Goal: Task Accomplishment & Management: Complete application form

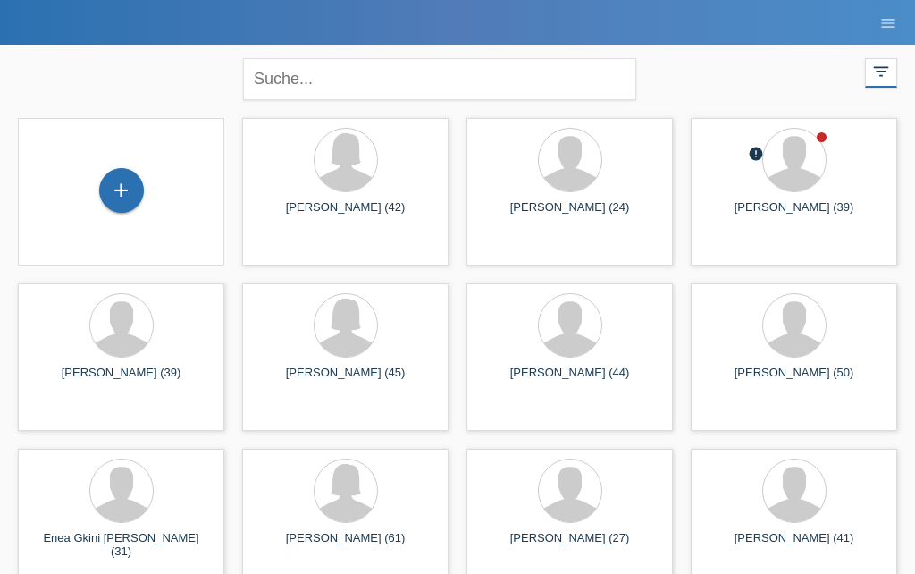
click at [126, 194] on div "+" at bounding box center [121, 190] width 43 height 30
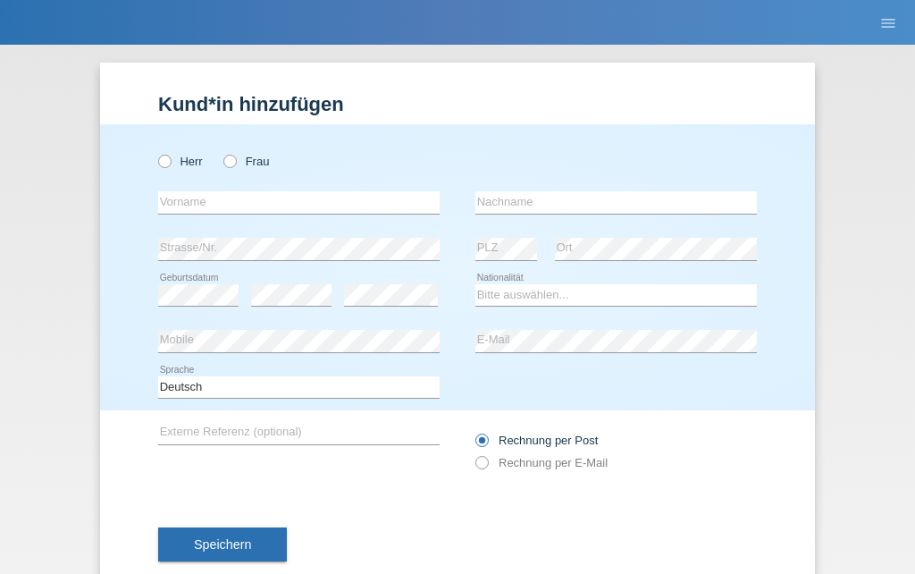
click at [162, 144] on div "Herr Frau" at bounding box center [299, 161] width 282 height 37
click at [156, 152] on icon at bounding box center [156, 152] width 0 height 0
click at [170, 165] on input "Herr" at bounding box center [164, 161] width 12 height 12
radio input "true"
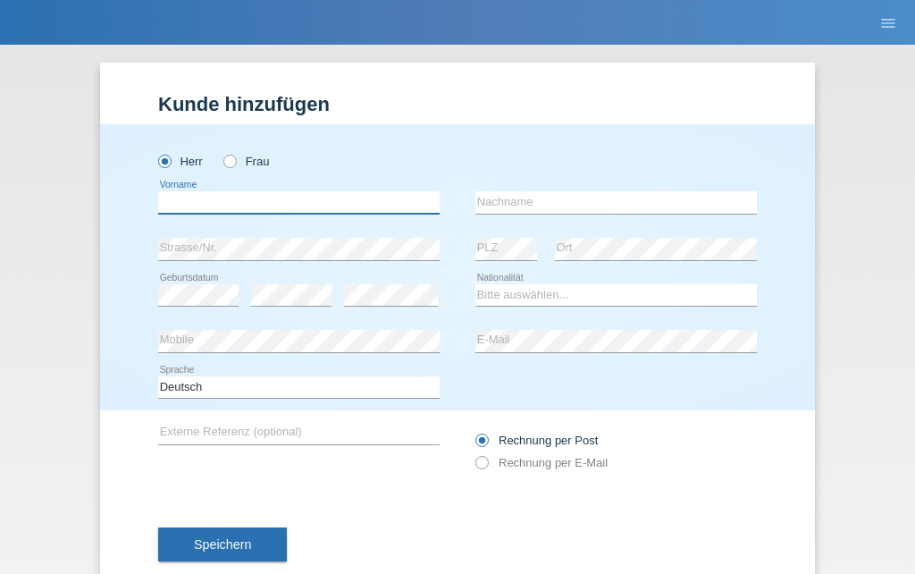
click at [183, 207] on input "text" at bounding box center [299, 202] width 282 height 22
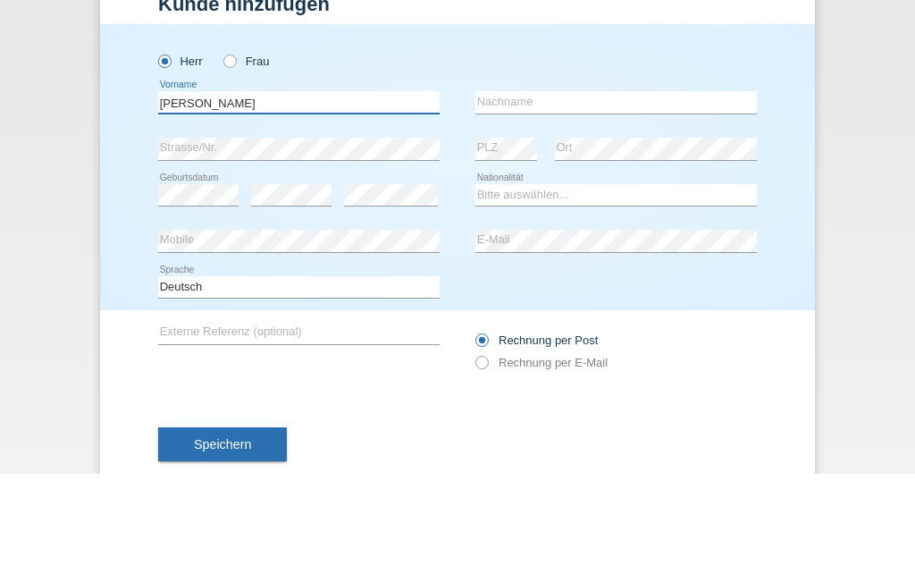
type input "David"
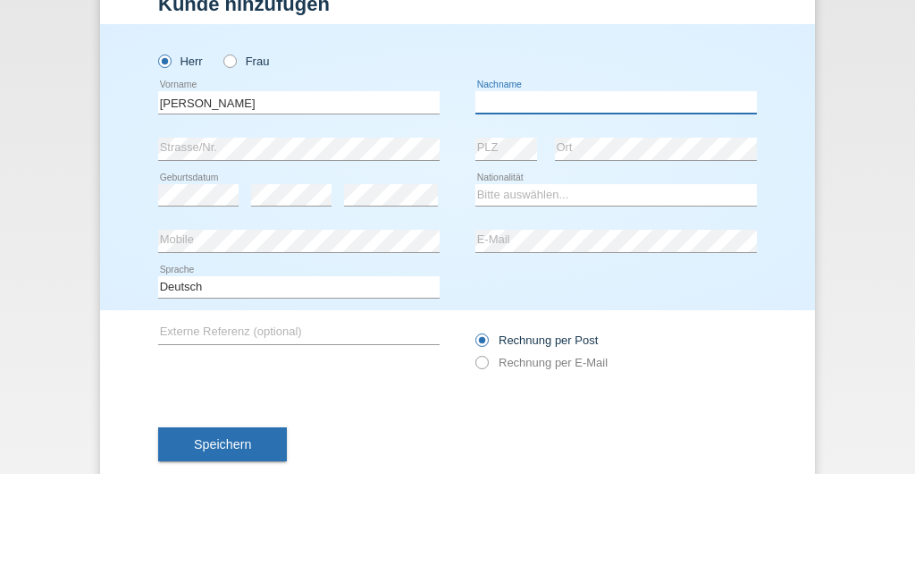
click at [537, 191] on input "text" at bounding box center [617, 202] width 282 height 22
type input "Burch"
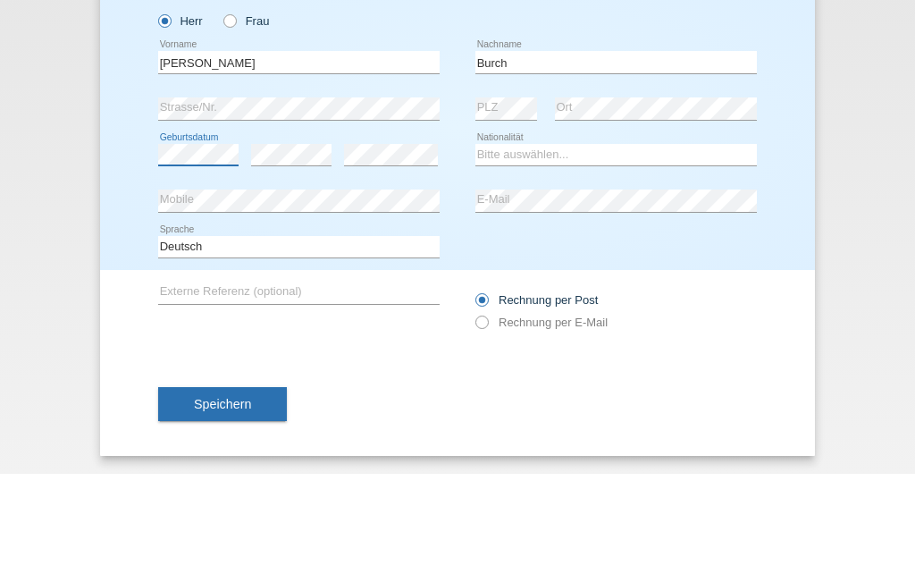
scroll to position [47, 0]
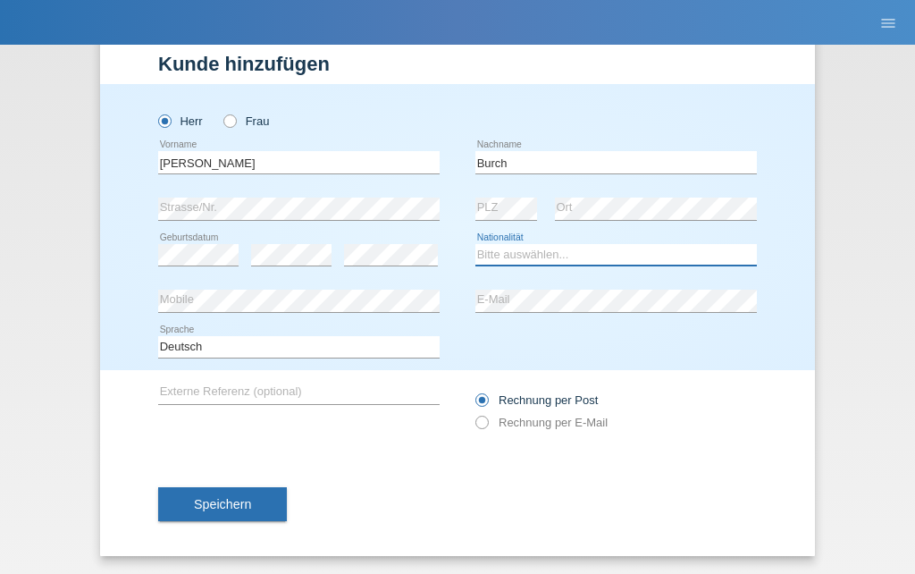
click at [486, 255] on select "Bitte auswählen... Schweiz Deutschland Liechtenstein Österreich ------------ Af…" at bounding box center [617, 254] width 282 height 21
select select "CH"
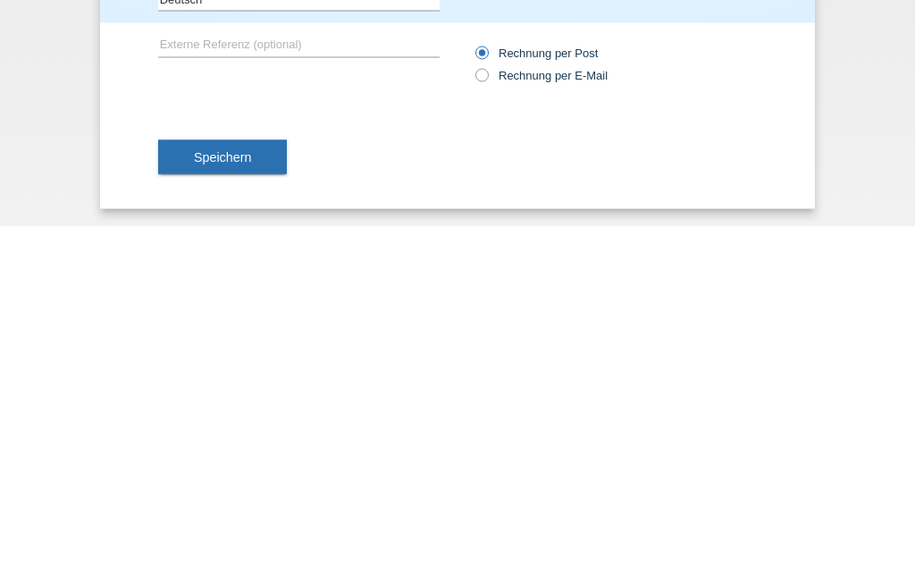
click at [472, 370] on div "error Externe Referenz (optional) Rechnung per Post" at bounding box center [457, 411] width 599 height 82
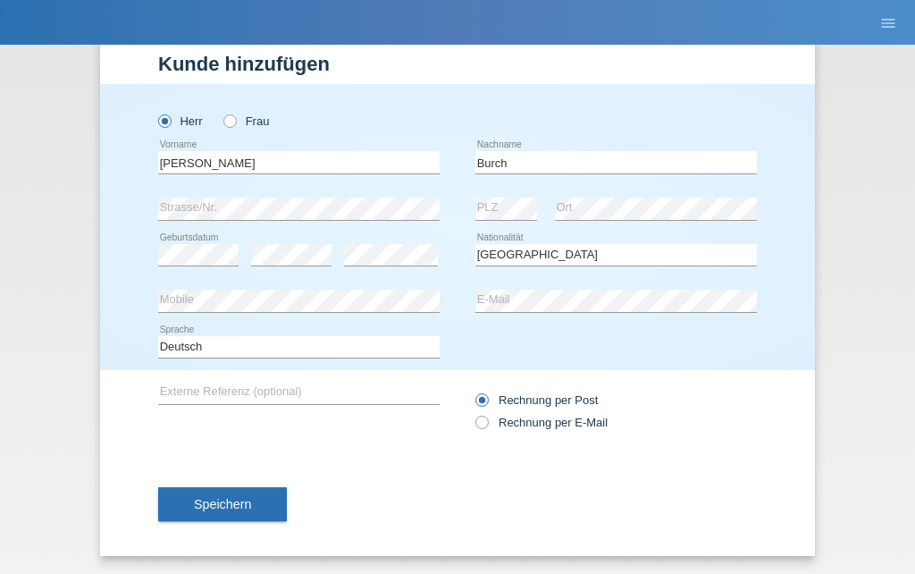
click at [473, 413] on icon at bounding box center [473, 413] width 0 height 0
click at [481, 416] on input "Rechnung per E-Mail" at bounding box center [482, 427] width 12 height 22
radio input "true"
click at [199, 503] on span "Speichern" at bounding box center [222, 504] width 57 height 14
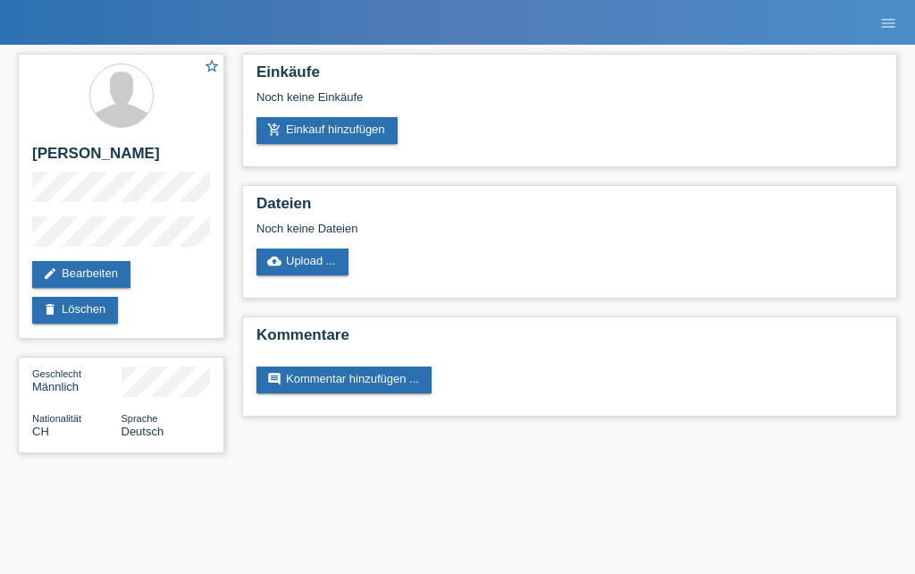
click at [306, 124] on link "add_shopping_cart Einkauf hinzufügen" at bounding box center [327, 130] width 141 height 27
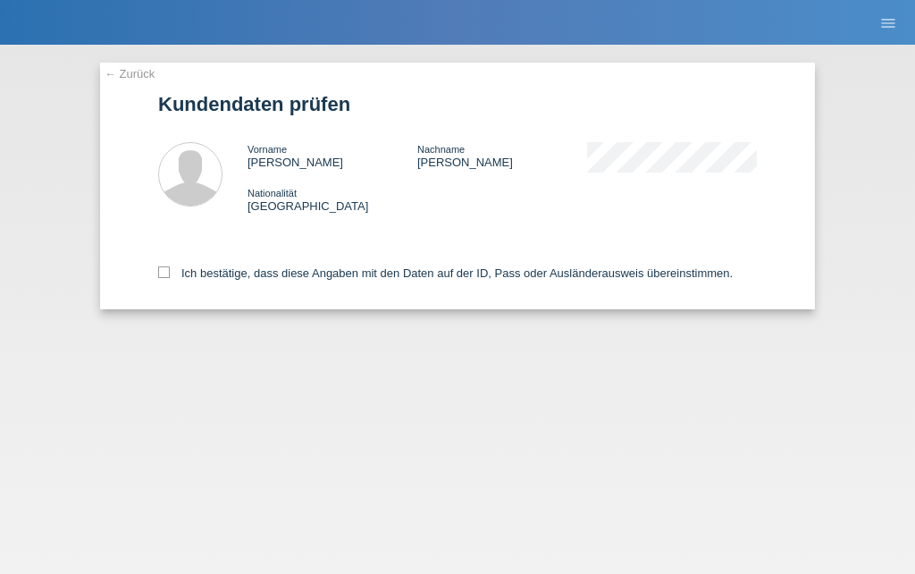
click at [694, 254] on div "Ich bestätige, dass diese Angaben mit den Daten auf der ID, Pass oder Ausländer…" at bounding box center [457, 270] width 599 height 79
click at [688, 280] on label "Ich bestätige, dass diese Angaben mit den Daten auf der ID, Pass oder Ausländer…" at bounding box center [445, 272] width 575 height 13
click at [170, 278] on input "Ich bestätige, dass diese Angaben mit den Daten auf der ID, Pass oder Ausländer…" at bounding box center [164, 272] width 12 height 12
checkbox input "true"
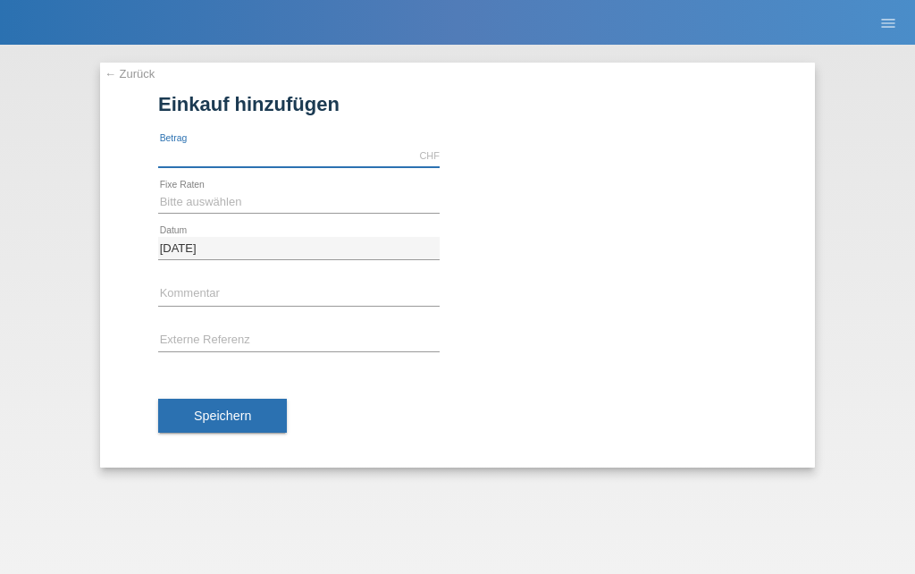
click at [205, 155] on input "text" at bounding box center [299, 156] width 282 height 22
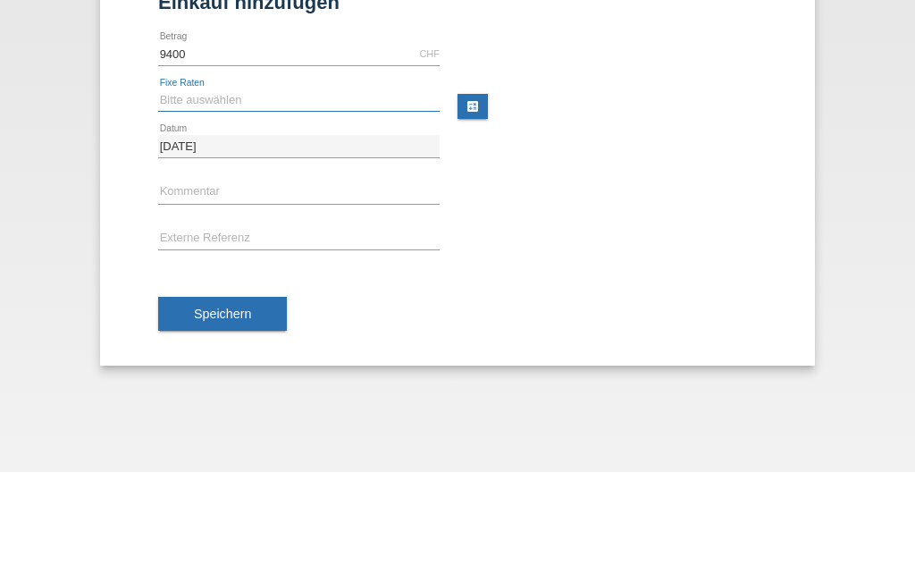
click at [192, 191] on select "Bitte auswählen 6 Raten 12 Raten 18 Raten 24 Raten 36 Raten 48 Raten" at bounding box center [299, 201] width 282 height 21
type input "9400.00"
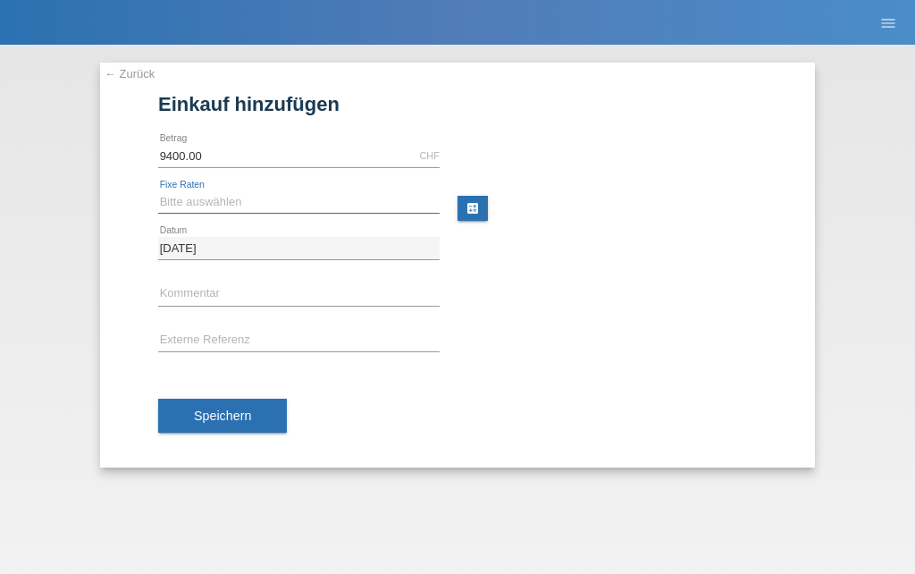
select select "497"
click at [209, 420] on span "Speichern" at bounding box center [222, 416] width 57 height 14
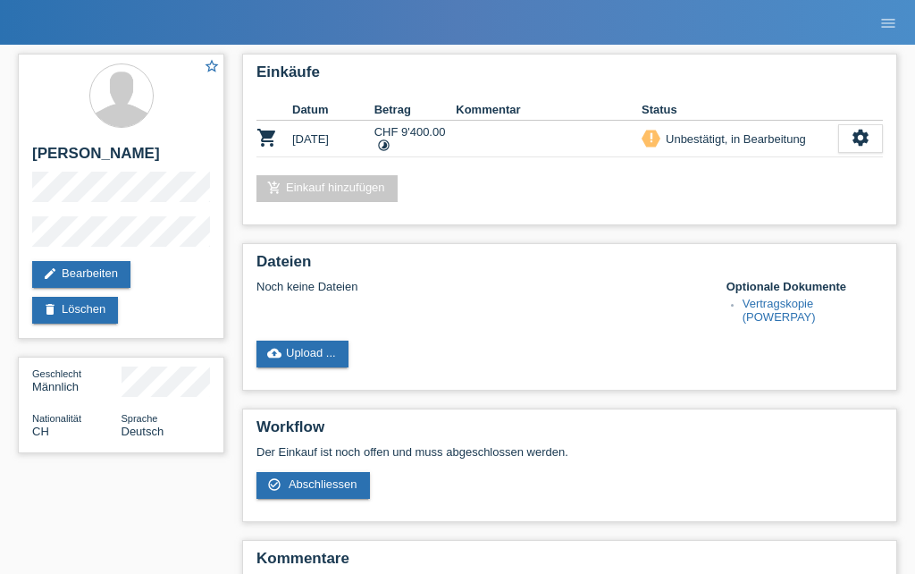
click at [875, 126] on div "settings" at bounding box center [861, 138] width 45 height 29
